Goal: Navigation & Orientation: Find specific page/section

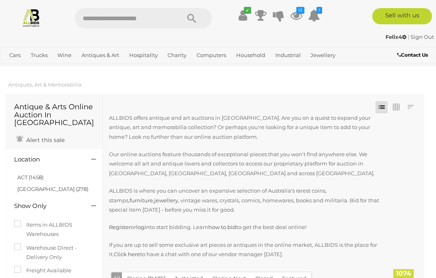
click at [324, 59] on link "Jewellery" at bounding box center [323, 54] width 32 height 13
click at [327, 54] on link "Jewellery" at bounding box center [323, 54] width 32 height 13
click at [0, 0] on span "Auctions" at bounding box center [0, 0] width 0 height 0
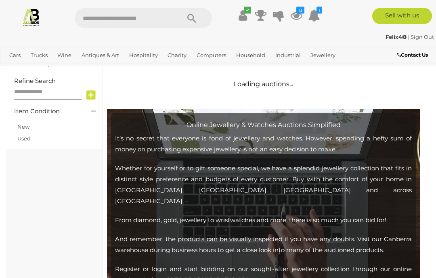
scroll to position [245, 0]
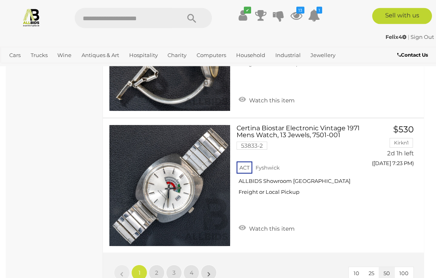
scroll to position [6822, 0]
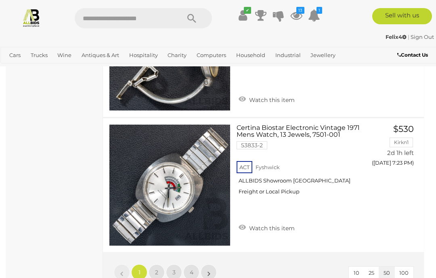
click at [160, 264] on link "2" at bounding box center [157, 272] width 16 height 16
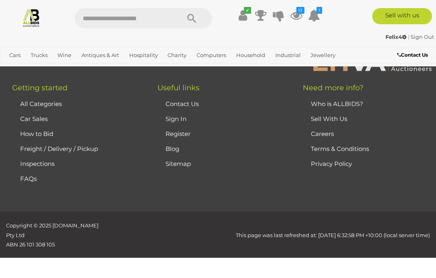
scroll to position [208, 0]
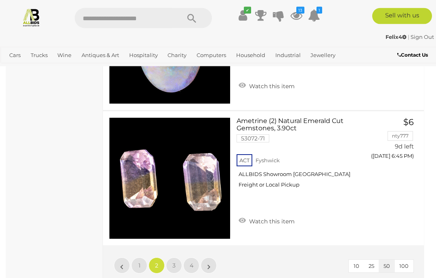
scroll to position [6795, 0]
click at [178, 263] on link "3" at bounding box center [174, 265] width 16 height 16
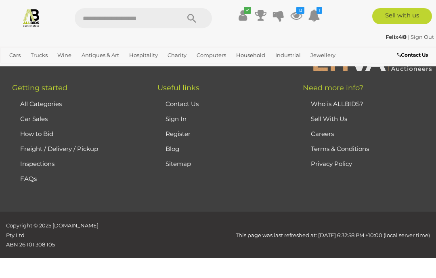
scroll to position [208, 0]
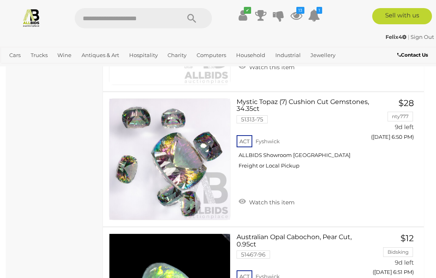
scroll to position [719, 0]
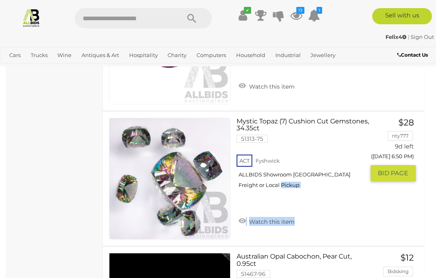
click at [351, 154] on div "ACT Fyshwick ALLBIDS Showroom Fyshwick Freight or Local Pickup" at bounding box center [301, 174] width 128 height 42
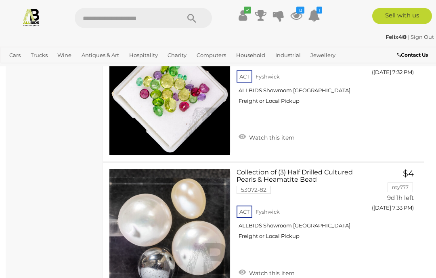
scroll to position [6338, 0]
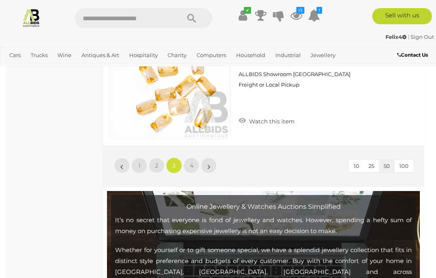
click at [198, 164] on link "4" at bounding box center [191, 165] width 16 height 16
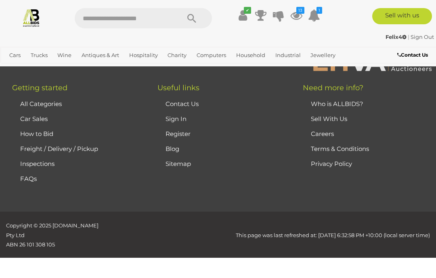
scroll to position [208, 0]
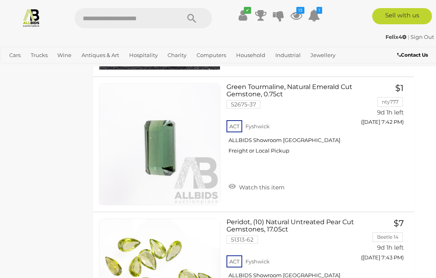
scroll to position [887, 10]
click at [0, 0] on span "Auctions" at bounding box center [0, 0] width 0 height 0
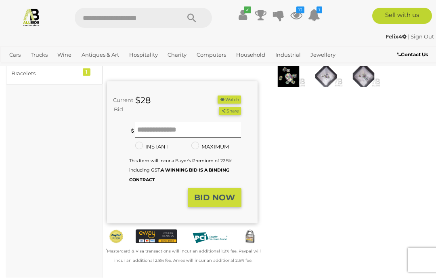
scroll to position [135, 0]
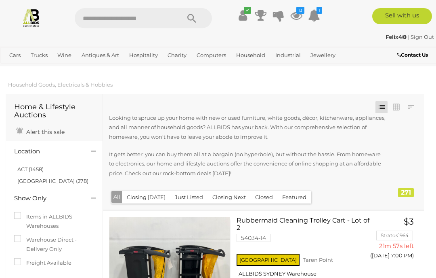
click at [46, 162] on div "ACT (1458) NSW (278)" at bounding box center [54, 173] width 93 height 33
click at [38, 166] on link "ACT (1458)" at bounding box center [30, 169] width 26 height 6
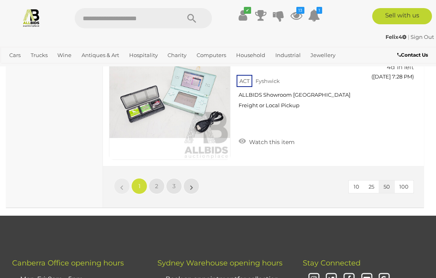
scroll to position [6866, 0]
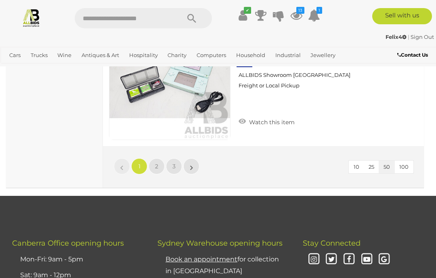
click at [161, 158] on link "2" at bounding box center [157, 166] width 16 height 16
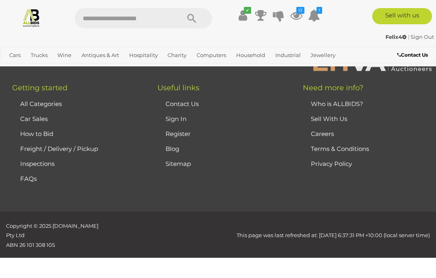
scroll to position [127, 0]
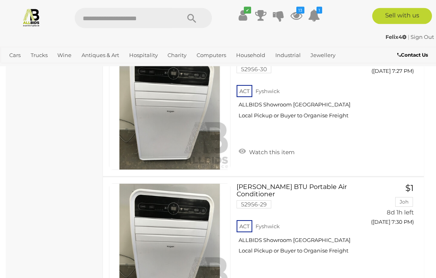
scroll to position [6532, 0]
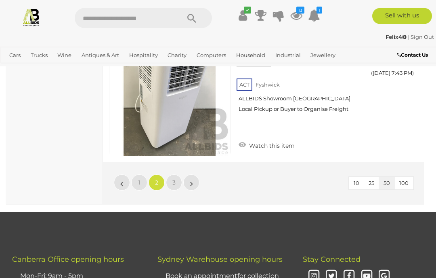
click at [180, 174] on link "3" at bounding box center [174, 182] width 16 height 16
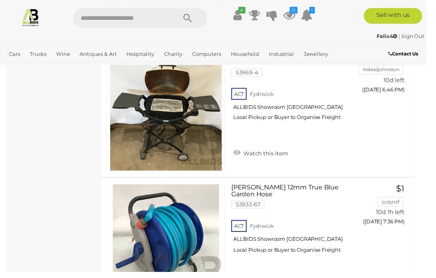
scroll to position [2459, 0]
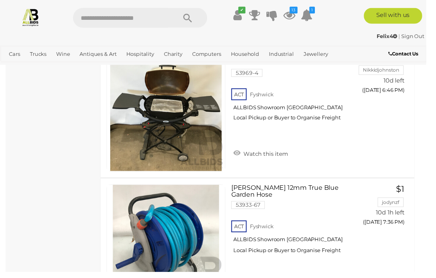
click at [0, 0] on span "Auctions" at bounding box center [0, 0] width 0 height 0
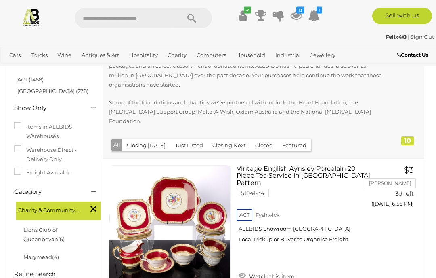
scroll to position [98, 0]
click at [29, 76] on link "ACT (1458)" at bounding box center [30, 79] width 26 height 6
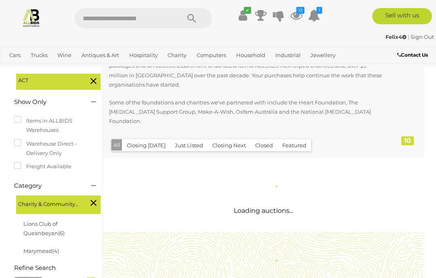
scroll to position [0, 0]
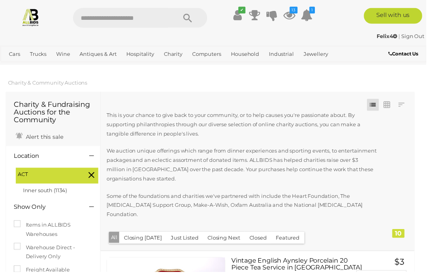
click at [59, 193] on link "Inner south (1134)" at bounding box center [45, 194] width 45 height 6
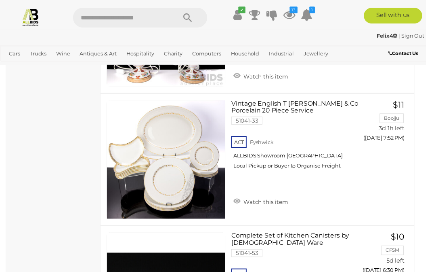
scroll to position [430, 0]
click at [0, 0] on link "Estate Jewellery" at bounding box center [0, 0] width 0 height 0
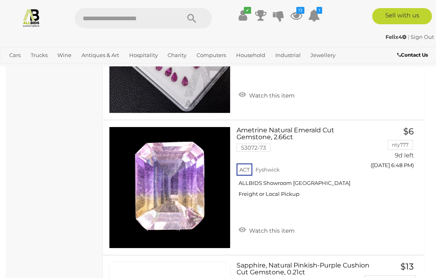
scroll to position [4350, 0]
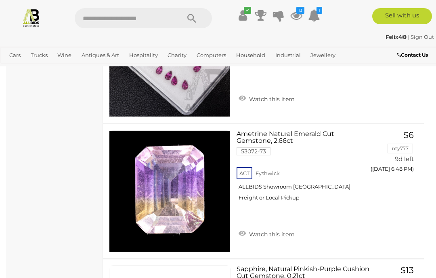
click at [0, 0] on span "Auctions" at bounding box center [0, 0] width 0 height 0
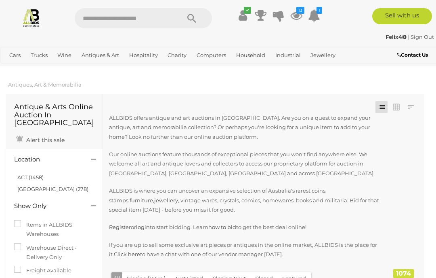
click at [42, 174] on link "ACT (1458)" at bounding box center [30, 177] width 26 height 6
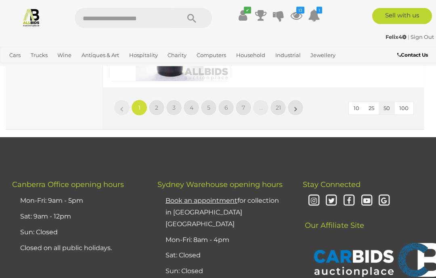
scroll to position [6917, 0]
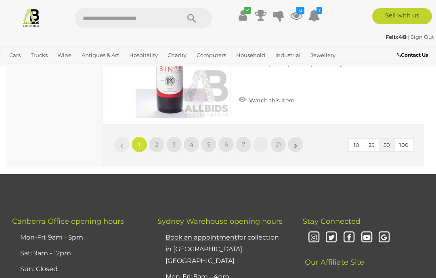
click at [195, 147] on link "4" at bounding box center [191, 144] width 16 height 16
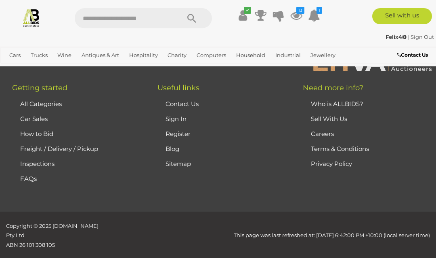
scroll to position [207, 0]
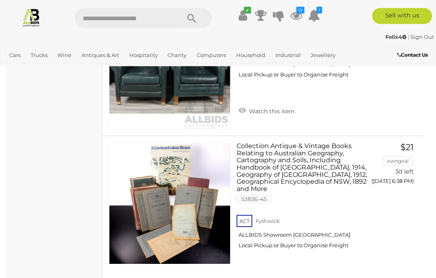
scroll to position [1524, 0]
